Goal: Task Accomplishment & Management: Use online tool/utility

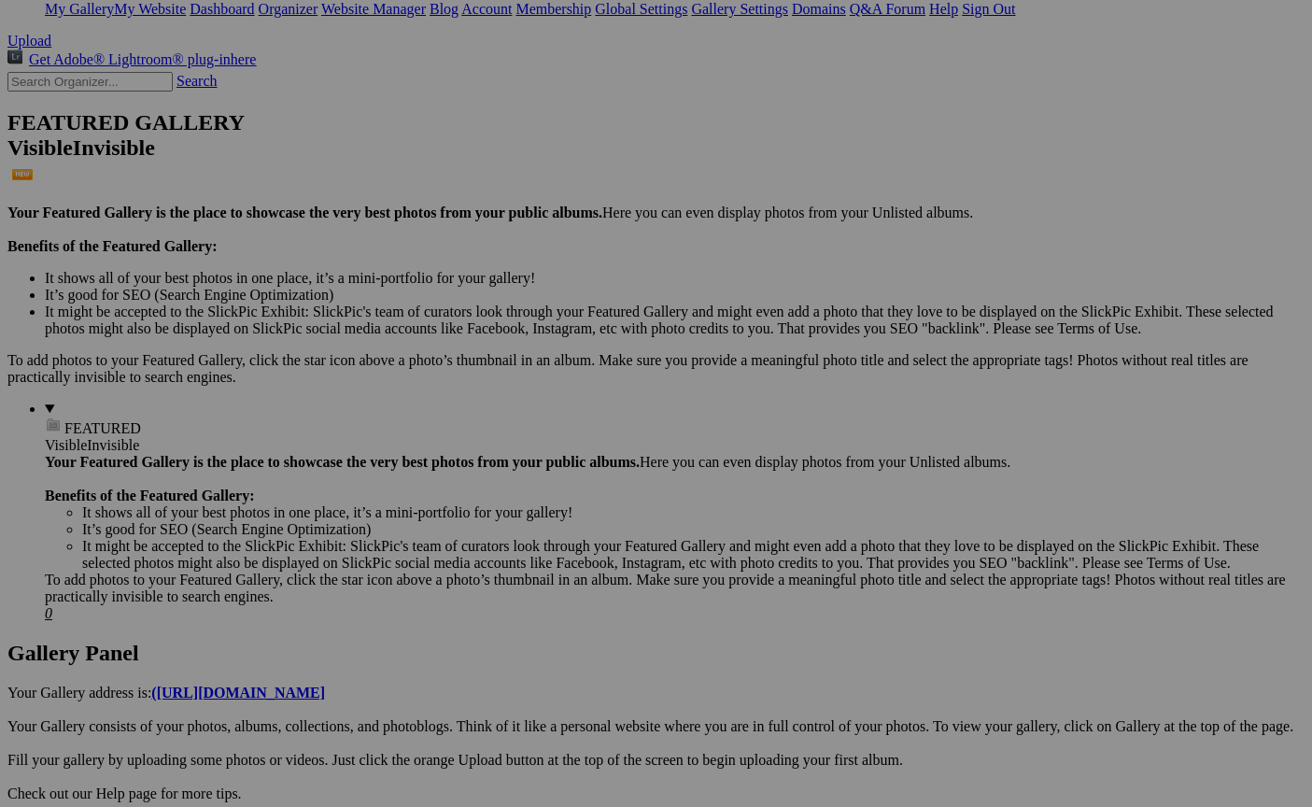
scroll to position [375, 0]
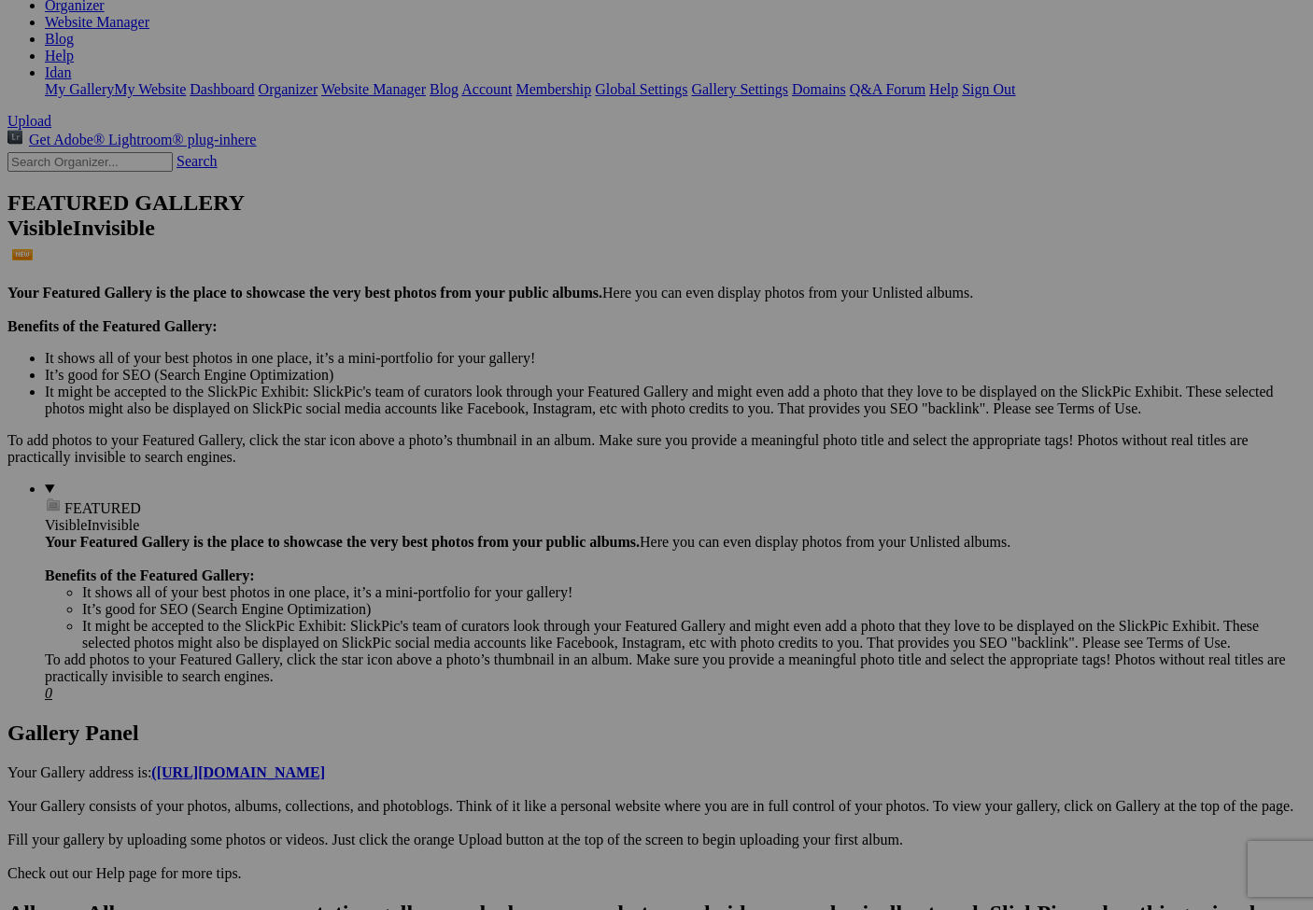
scroll to position [311, 0]
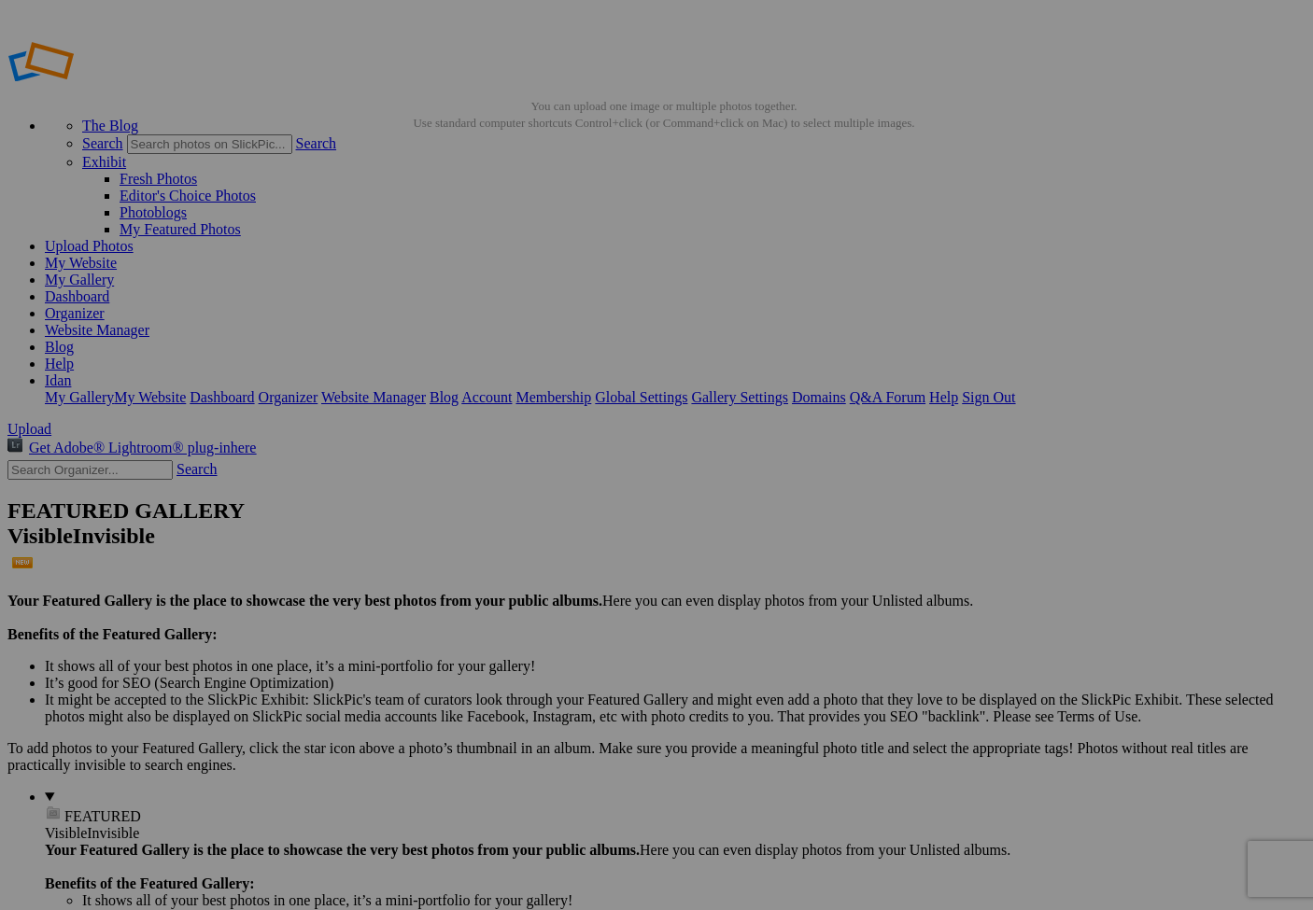
click at [149, 322] on link "Website Manager" at bounding box center [97, 330] width 105 height 16
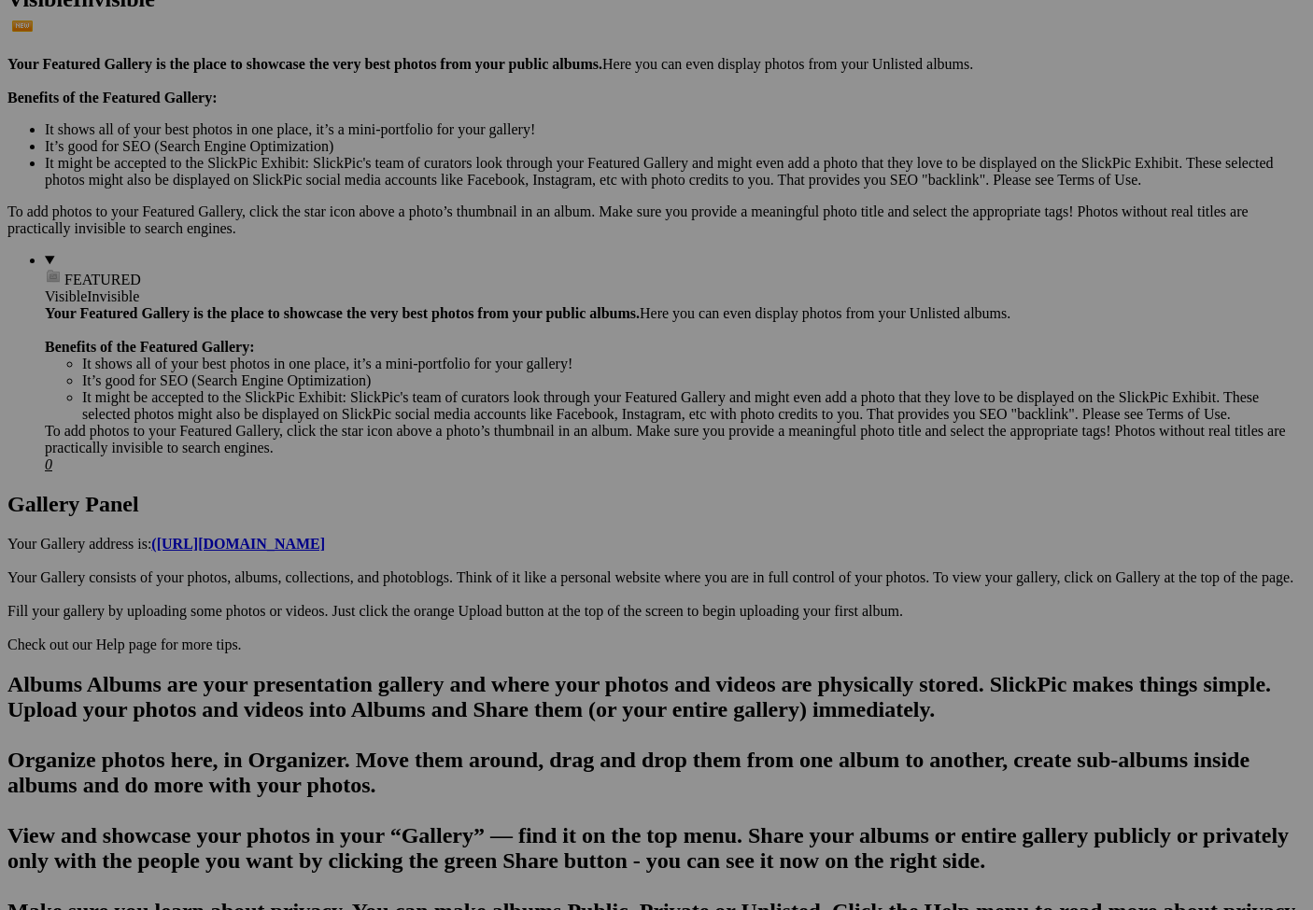
scroll to position [463, 0]
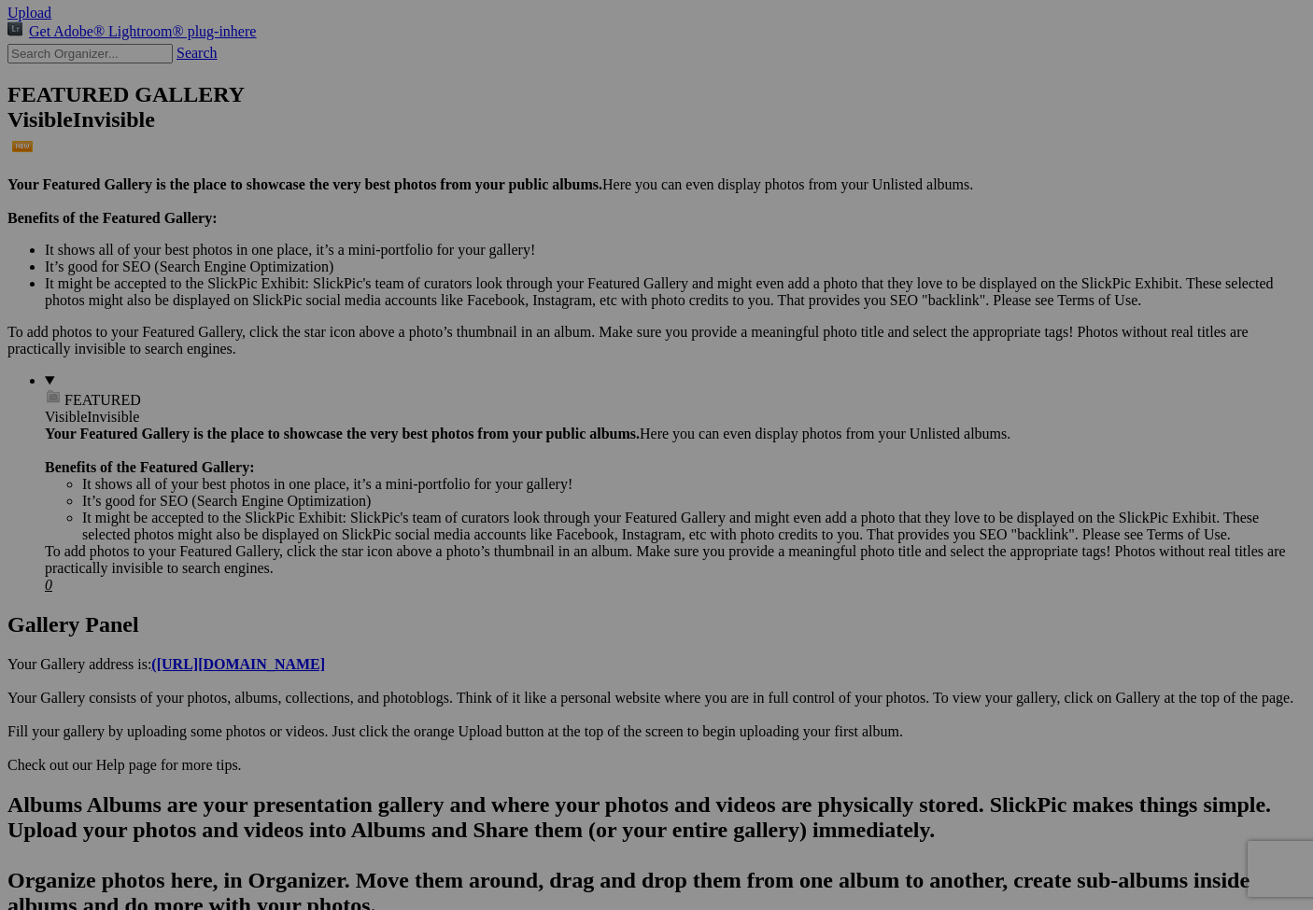
scroll to position [521, 0]
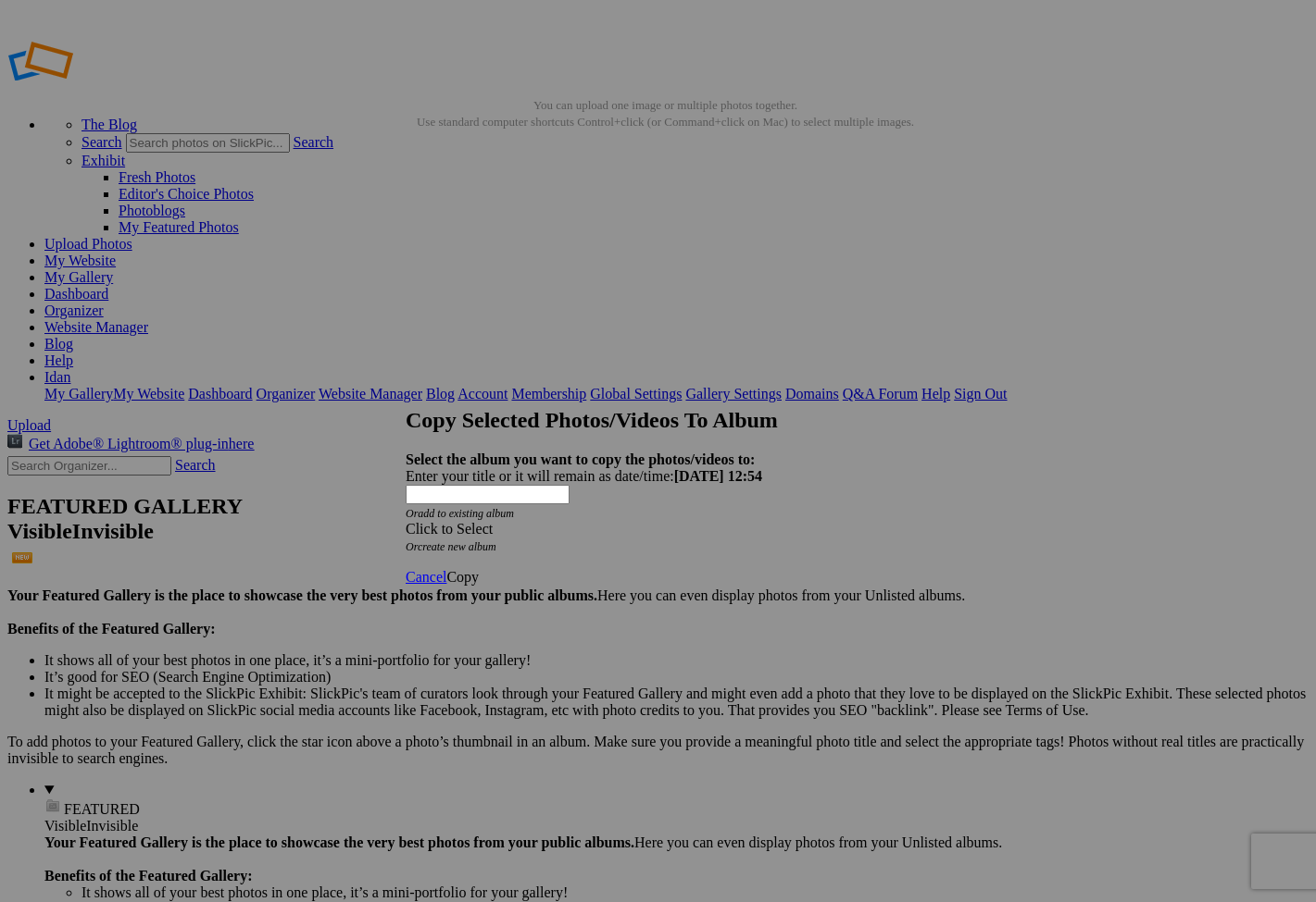
click at [493, 521] on span "Click to Select" at bounding box center [449, 529] width 87 height 16
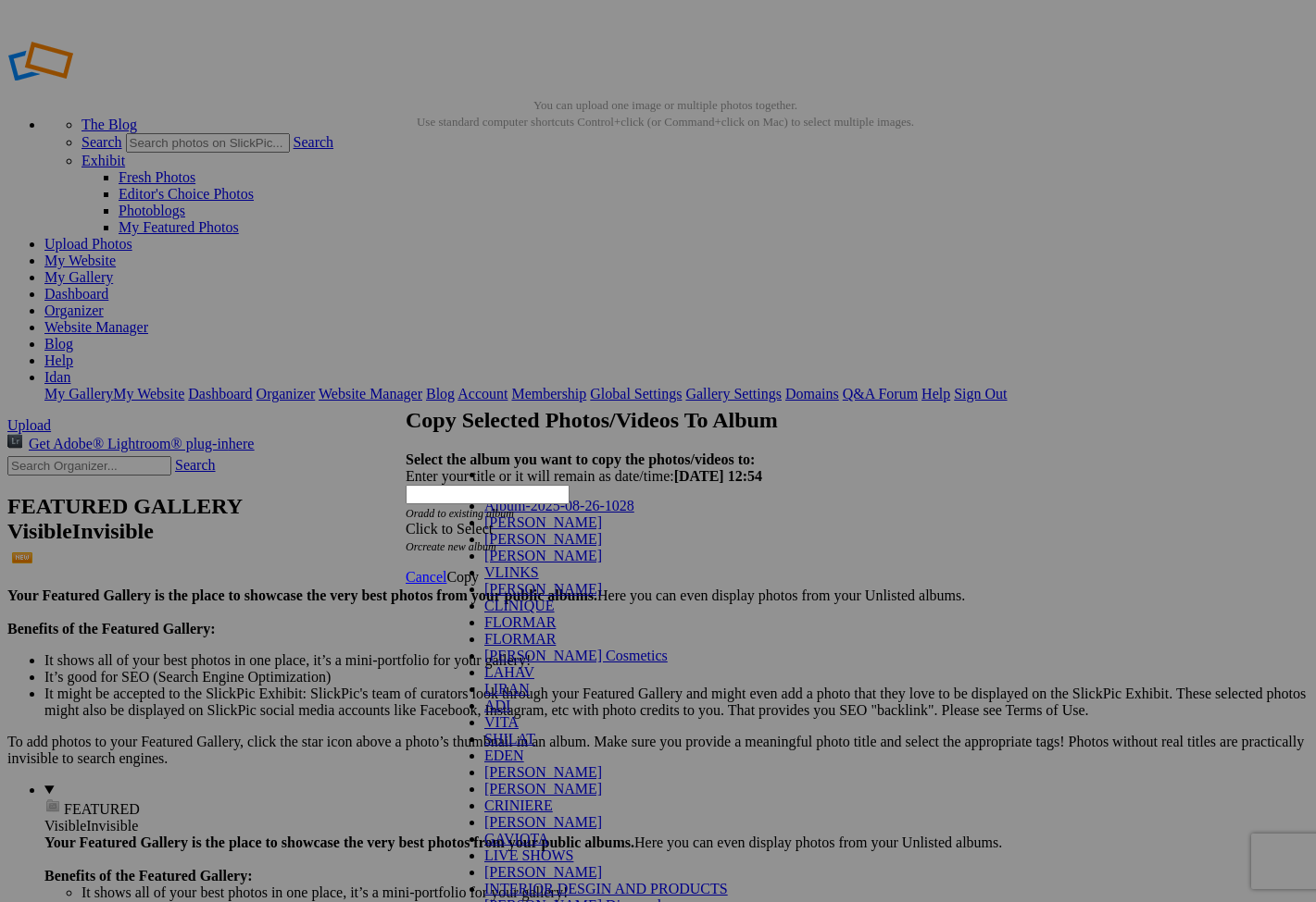
click at [516, 512] on link "Album-2025-08-26-1028" at bounding box center [558, 506] width 150 height 16
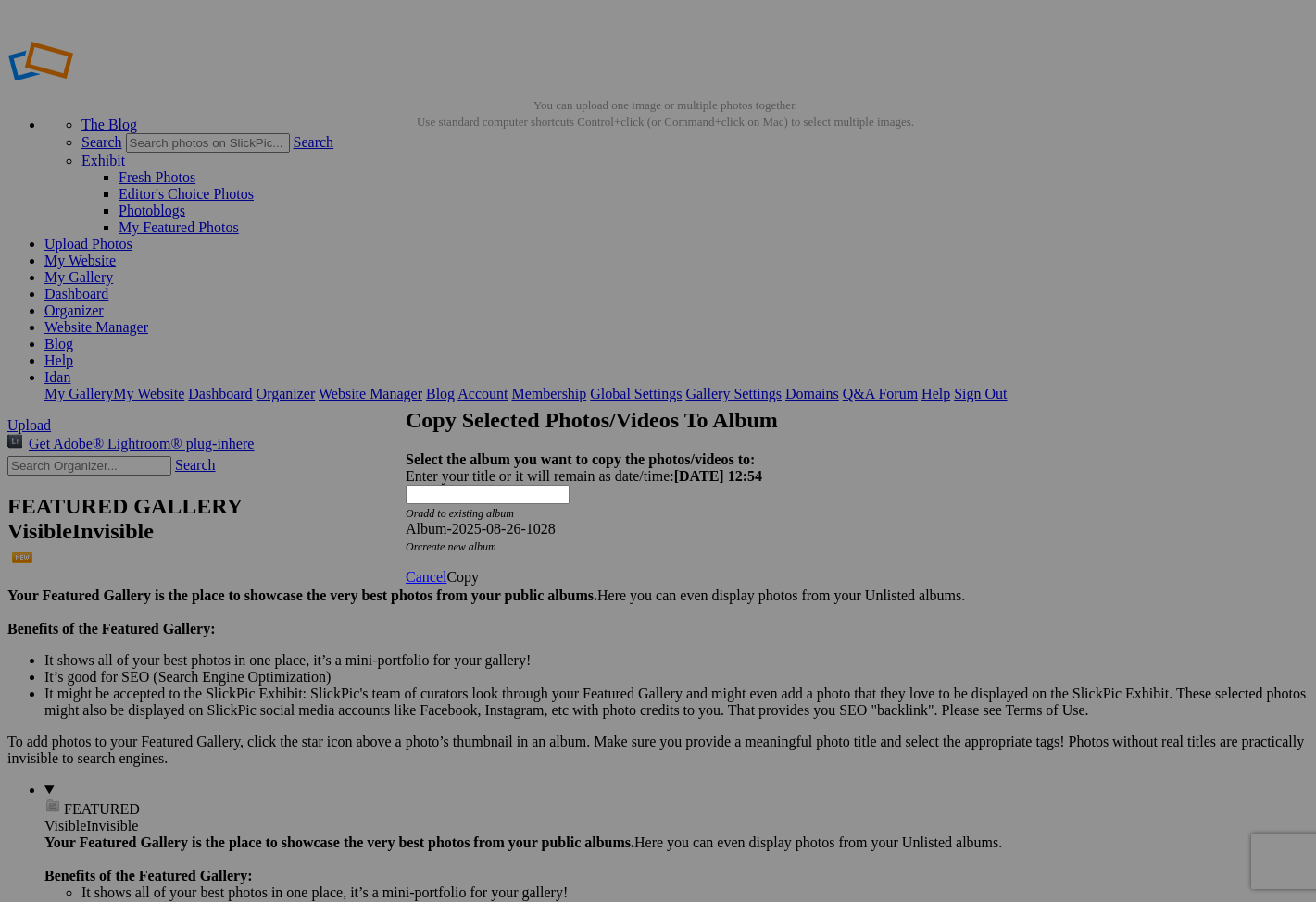
click at [479, 569] on span "Copy" at bounding box center [462, 577] width 33 height 16
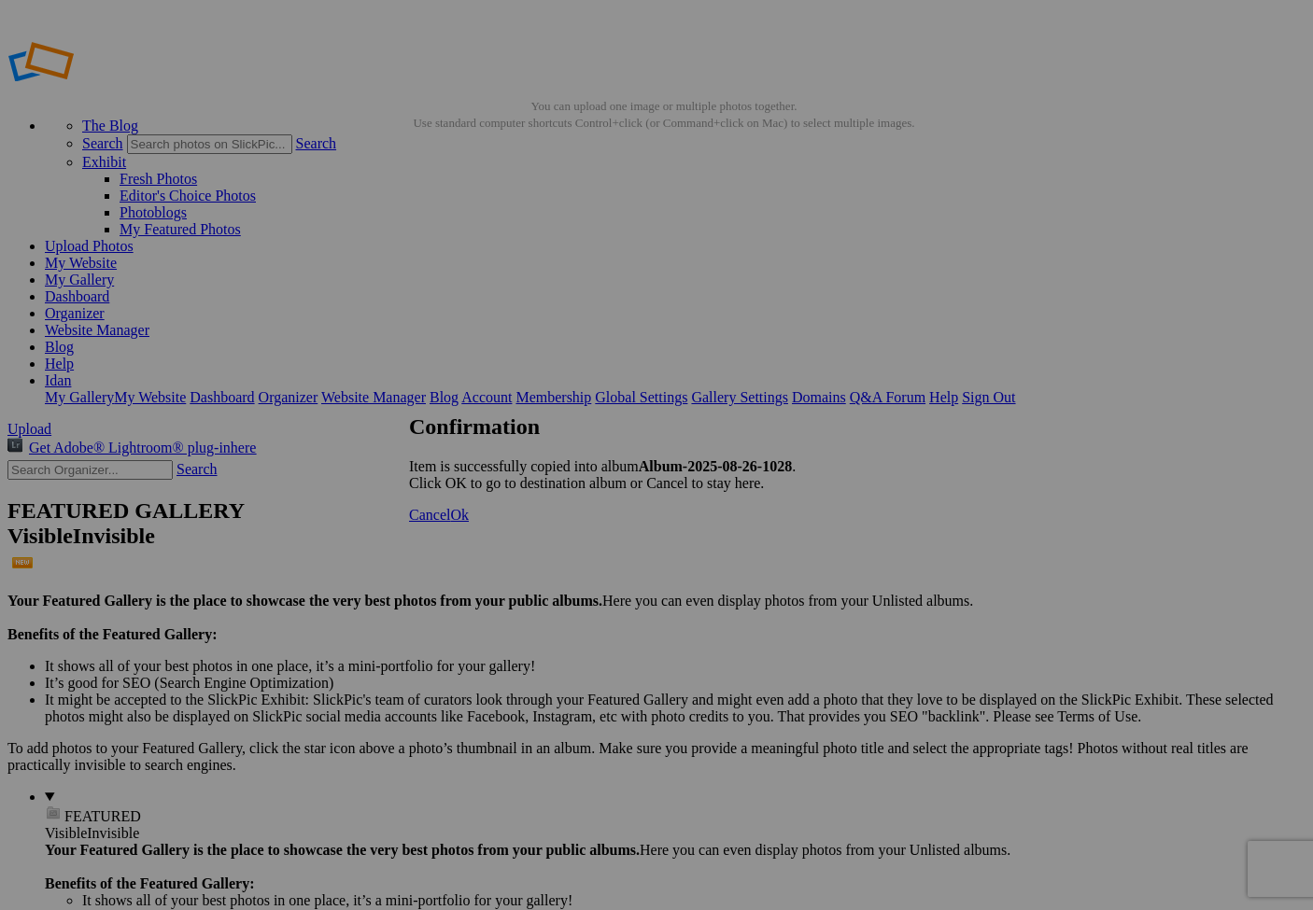
click at [469, 523] on span "Ok" at bounding box center [459, 515] width 19 height 16
